Goal: Navigation & Orientation: Find specific page/section

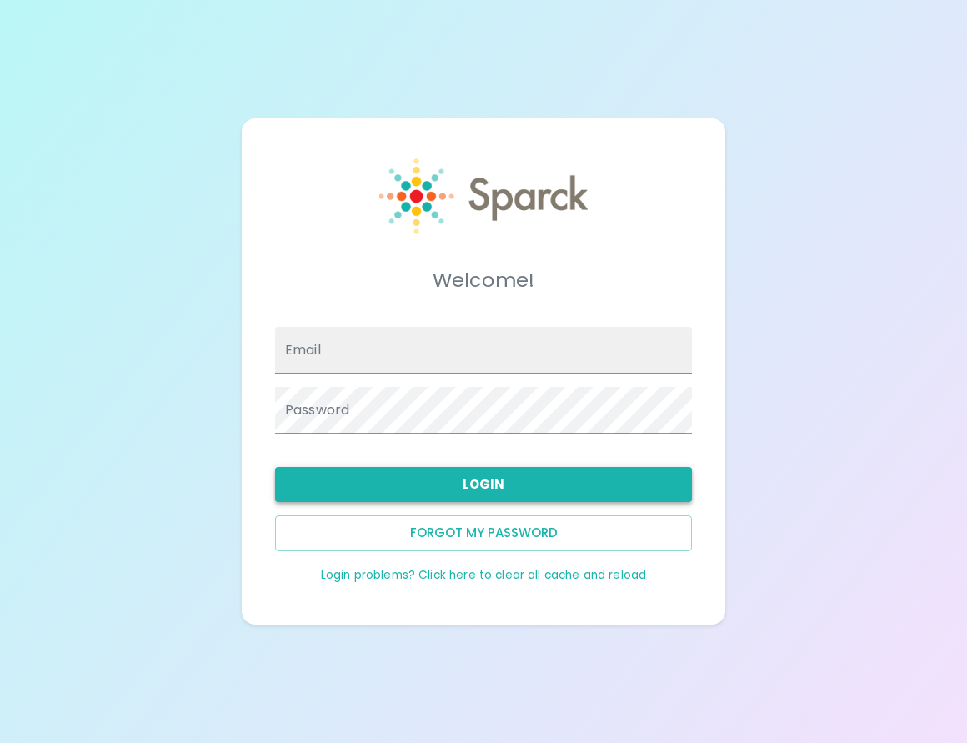
type input "[EMAIL_ADDRESS][DOMAIN_NAME]"
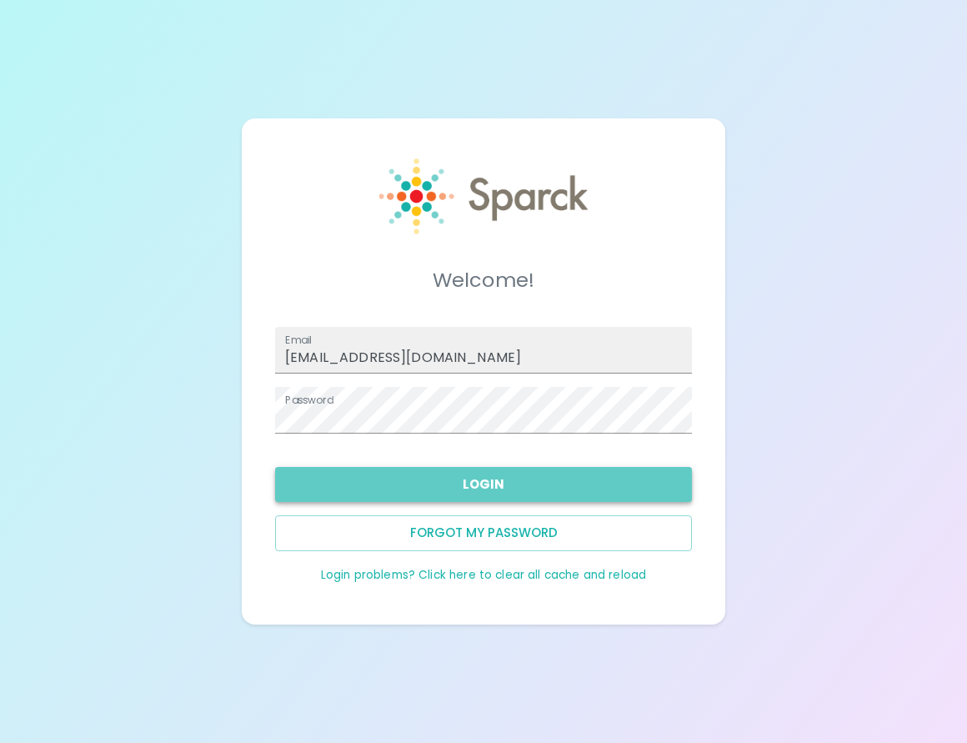
click at [424, 484] on button "Login" at bounding box center [483, 484] width 417 height 35
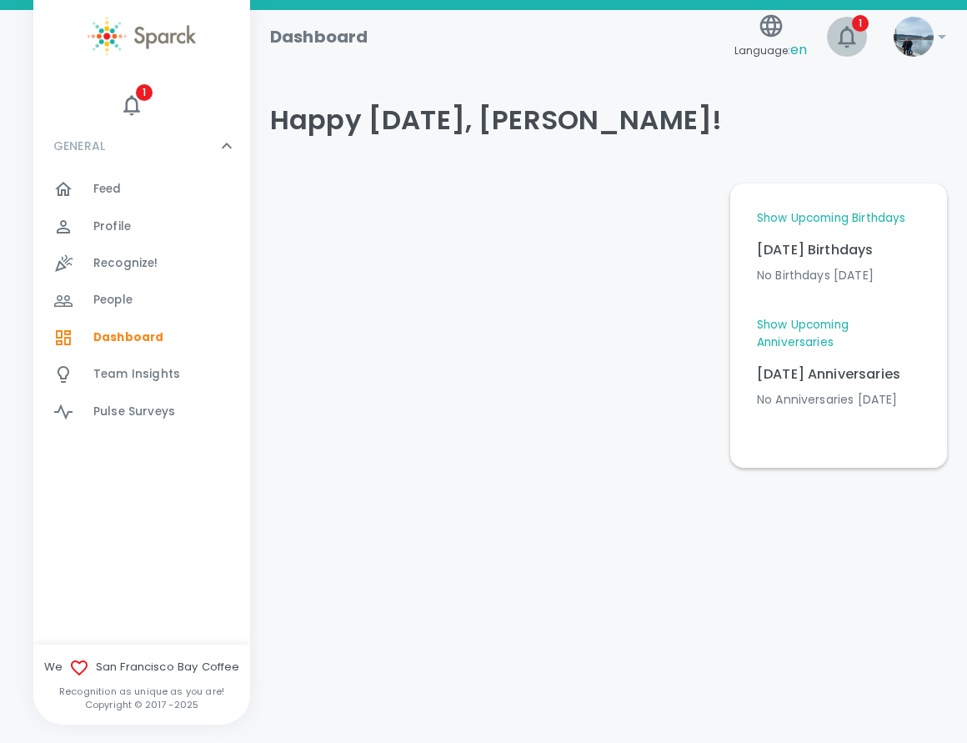
click at [855, 23] on span "1" at bounding box center [860, 23] width 17 height 17
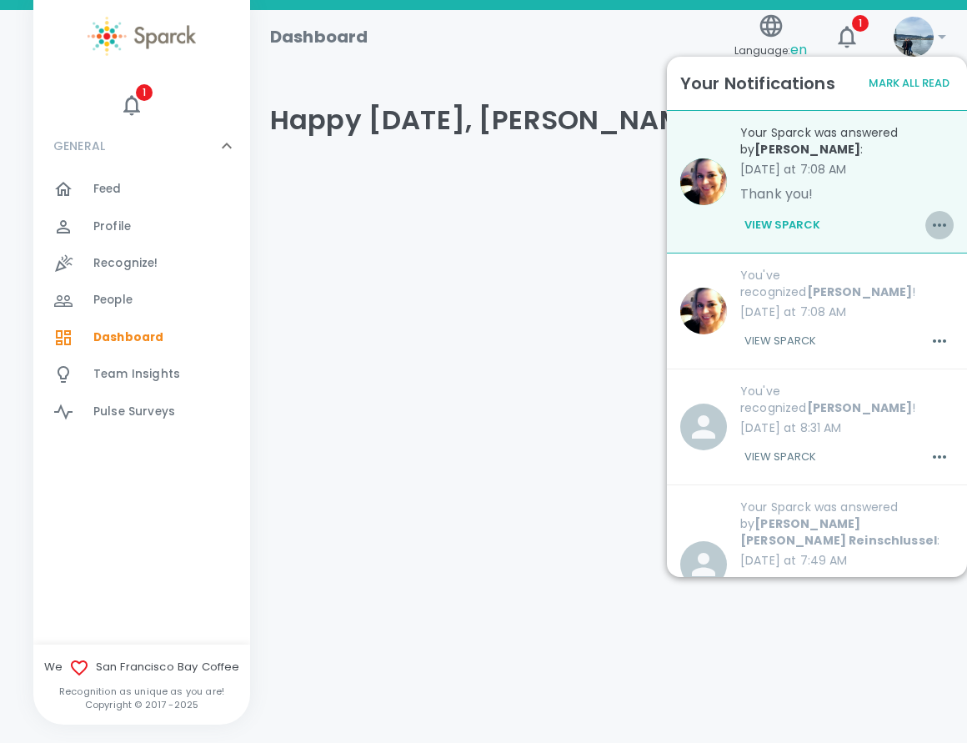
click at [929, 231] on icon "button" at bounding box center [939, 225] width 20 height 20
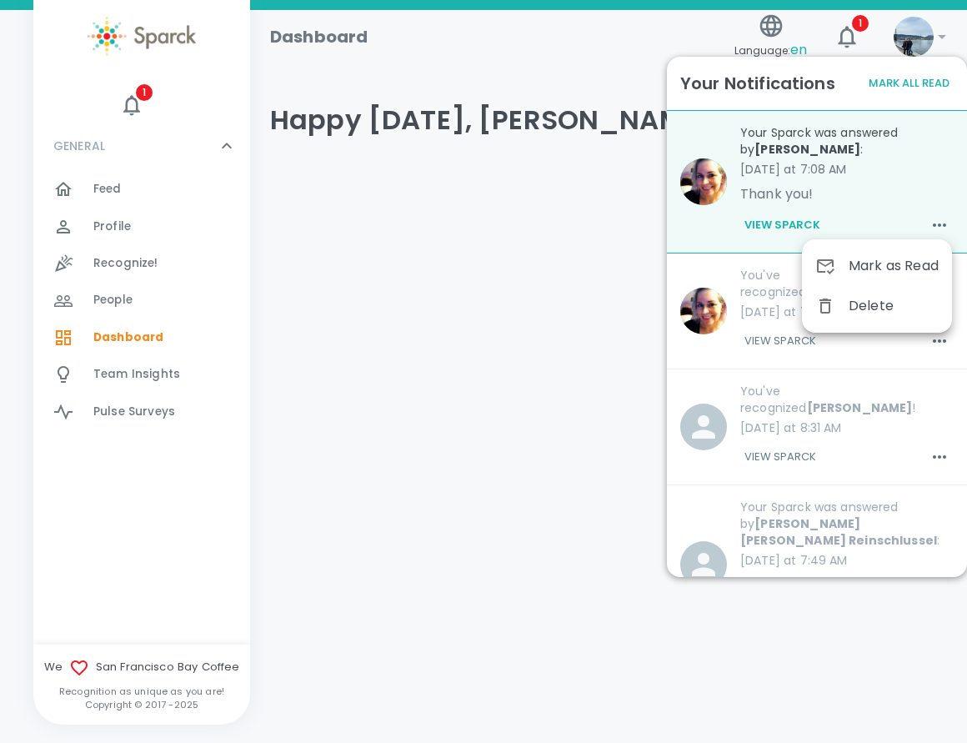
click at [896, 259] on span "Mark as Read" at bounding box center [893, 266] width 90 height 20
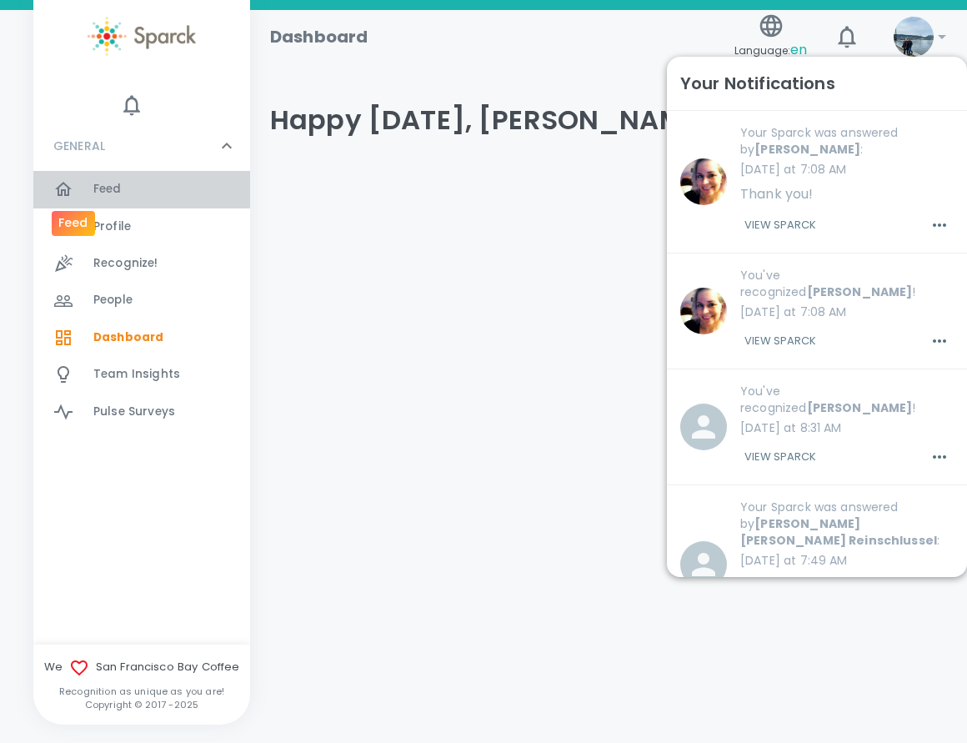
click at [76, 183] on div at bounding box center [73, 189] width 40 height 20
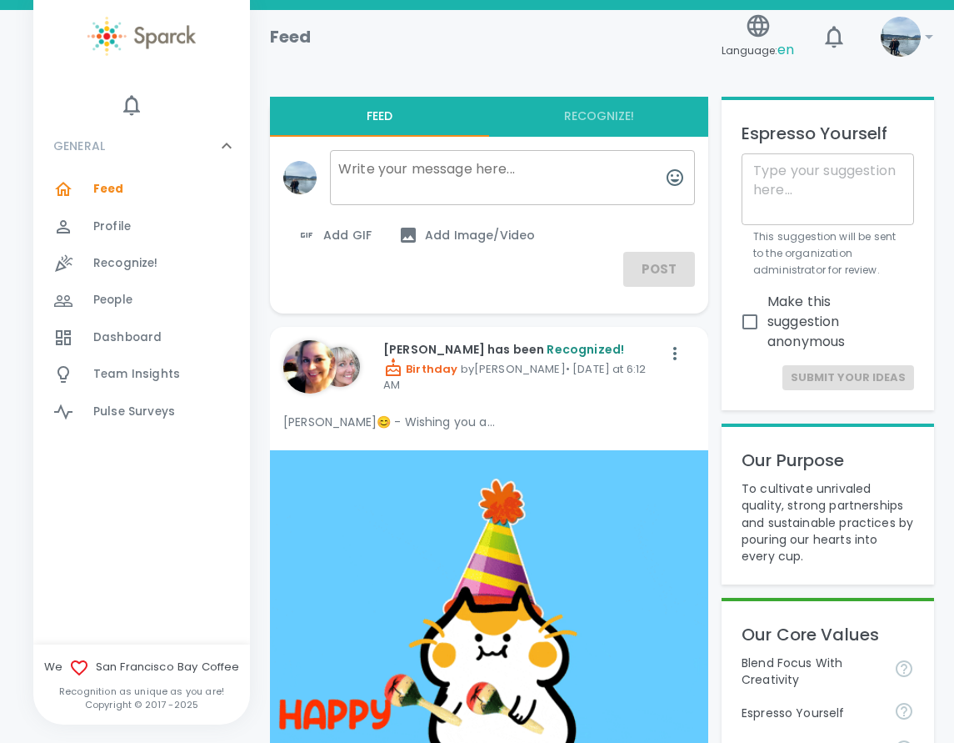
click at [153, 336] on span "Dashboard" at bounding box center [127, 337] width 68 height 17
